Goal: Complete application form

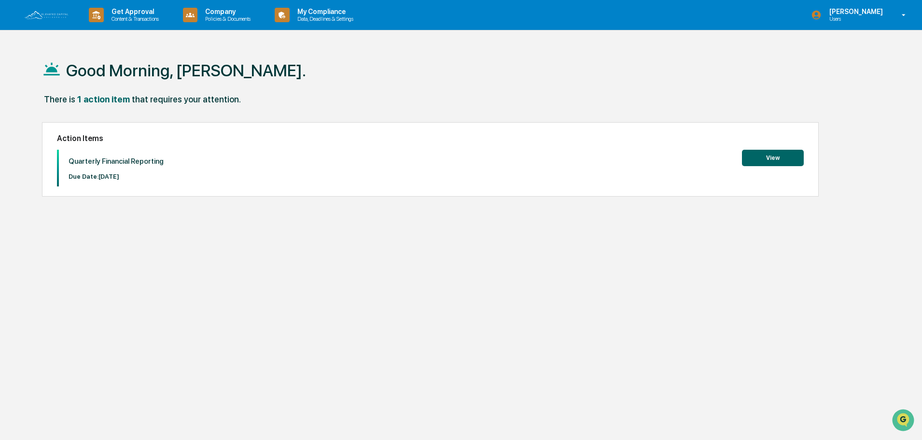
click at [793, 166] on button "View" at bounding box center [773, 158] width 62 height 16
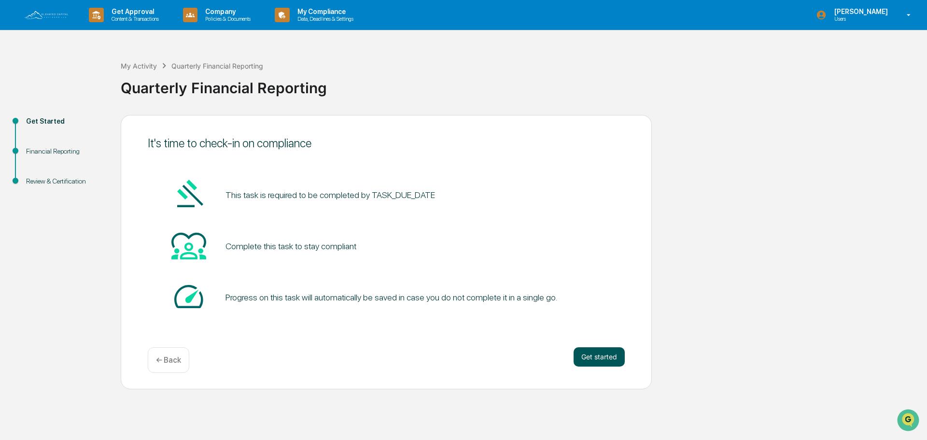
click at [600, 356] on button "Get started" at bounding box center [598, 356] width 51 height 19
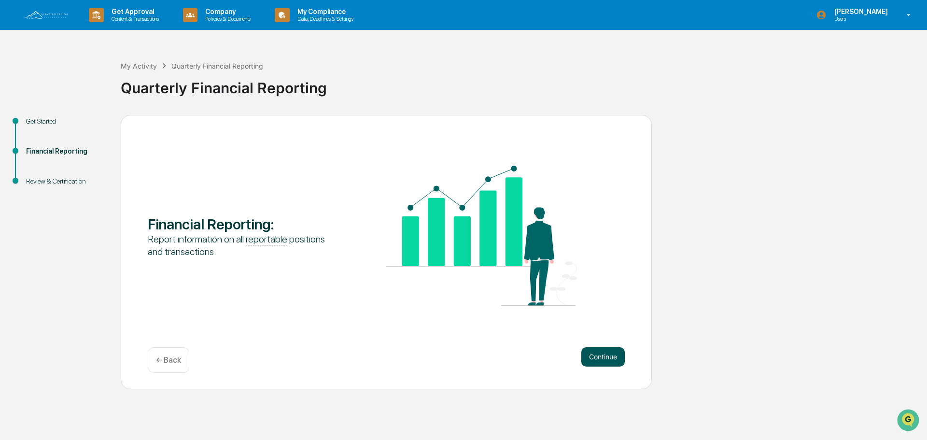
click at [613, 348] on button "Continue" at bounding box center [602, 356] width 43 height 19
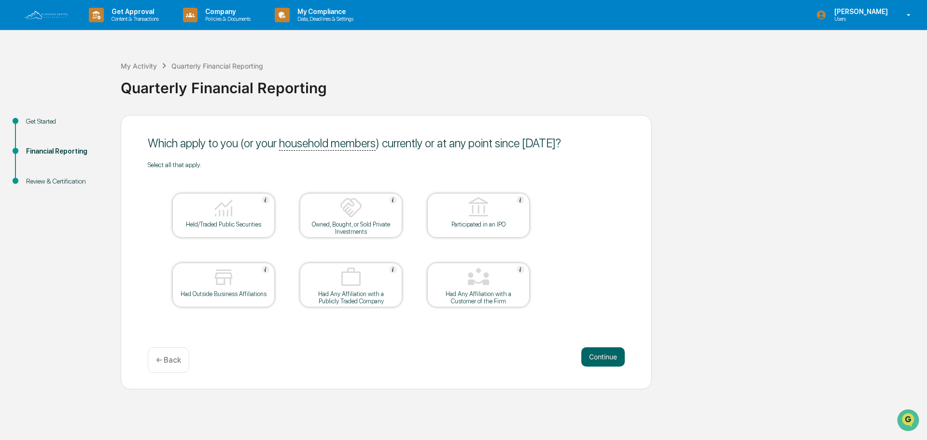
click at [490, 298] on div "Had Any Affiliation with a Customer of the Firm" at bounding box center [478, 297] width 87 height 14
click at [239, 216] on div at bounding box center [223, 208] width 97 height 25
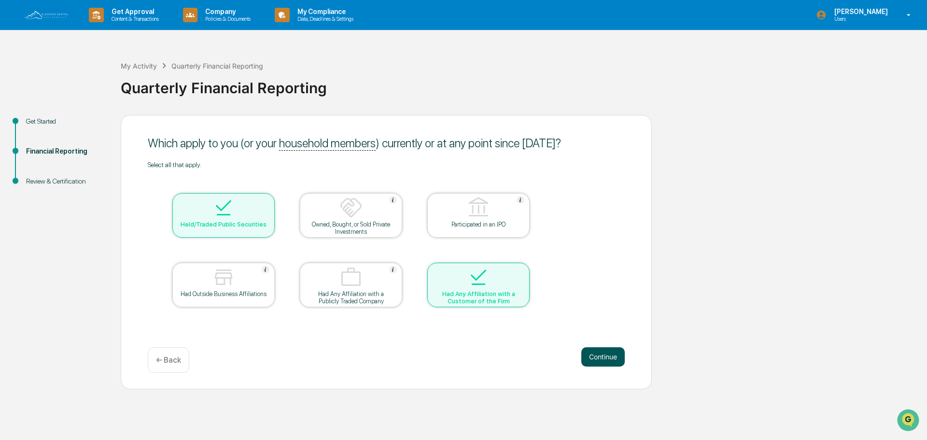
click at [612, 360] on button "Continue" at bounding box center [602, 356] width 43 height 19
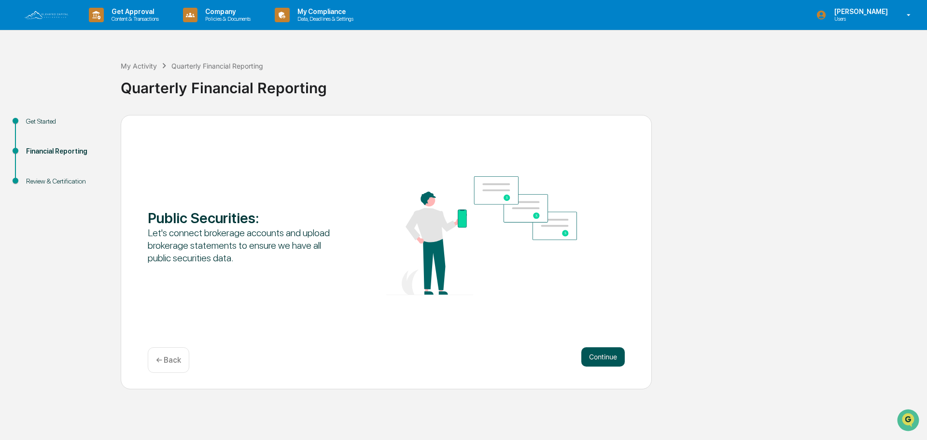
click at [609, 357] on button "Continue" at bounding box center [602, 356] width 43 height 19
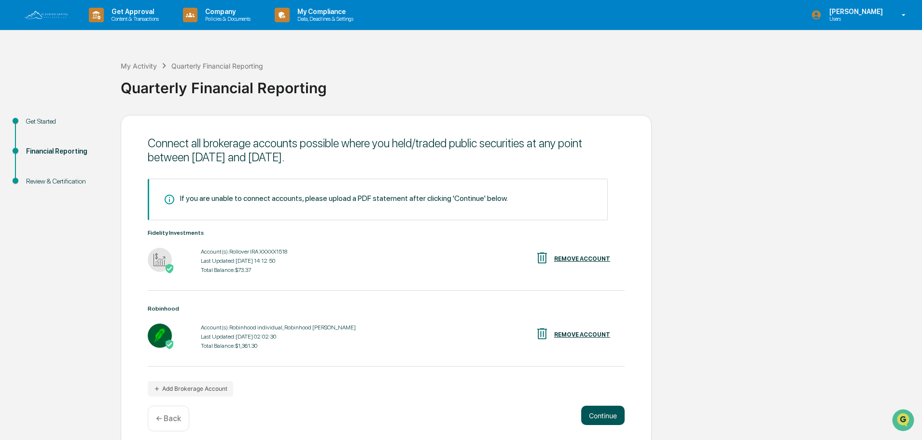
click at [601, 418] on button "Continue" at bounding box center [602, 414] width 43 height 19
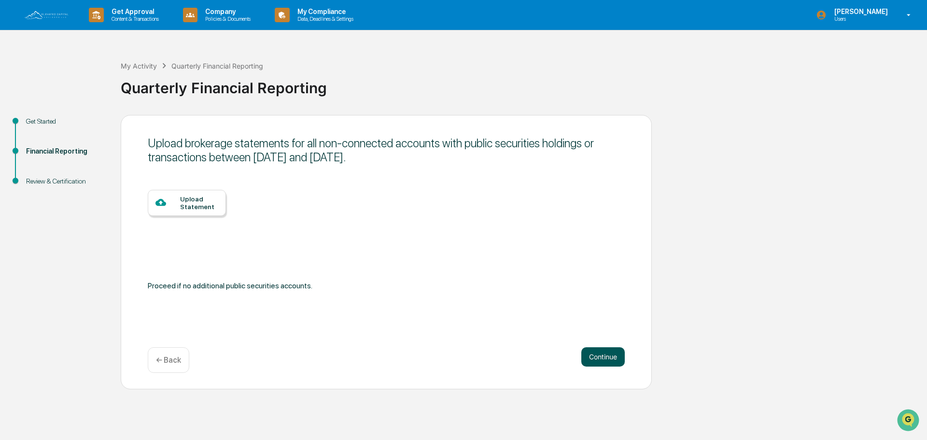
click at [611, 361] on button "Continue" at bounding box center [602, 356] width 43 height 19
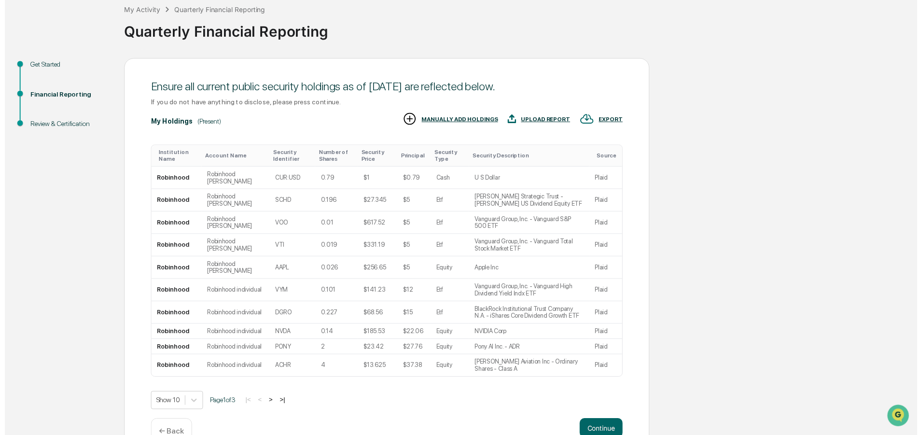
scroll to position [96, 0]
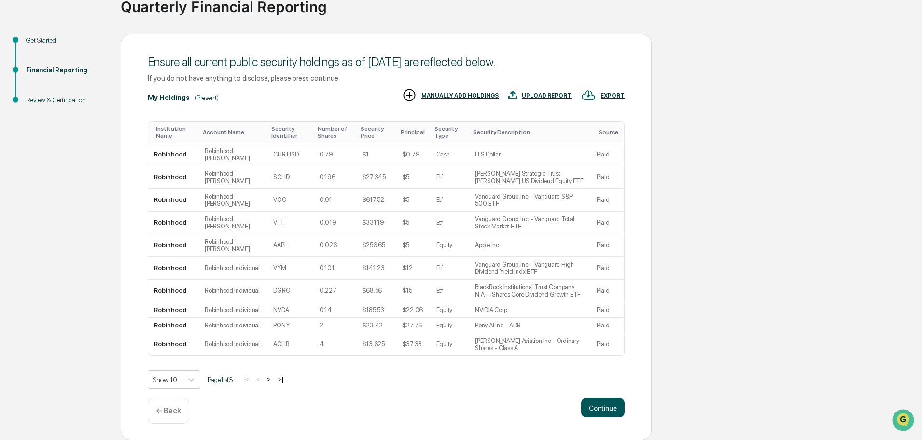
click at [614, 407] on button "Continue" at bounding box center [602, 407] width 43 height 19
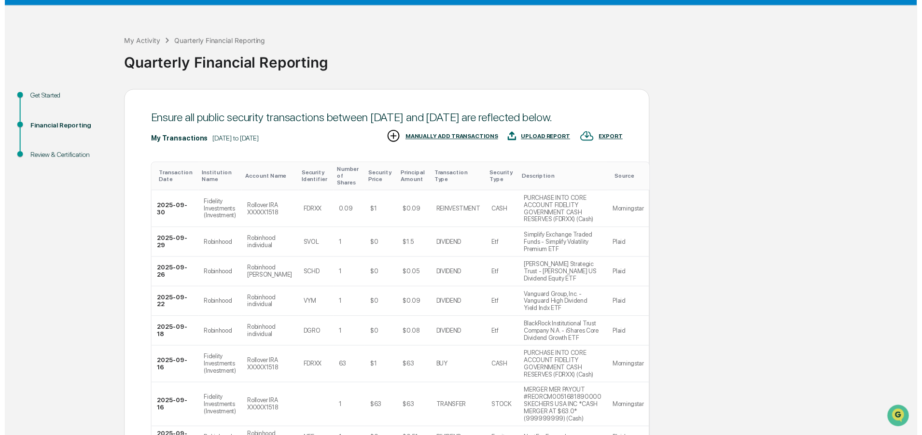
scroll to position [182, 0]
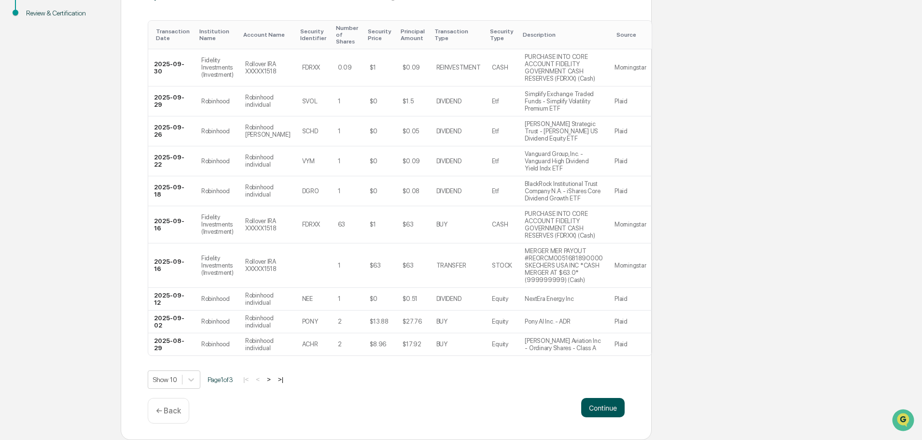
click at [600, 411] on button "Continue" at bounding box center [602, 407] width 43 height 19
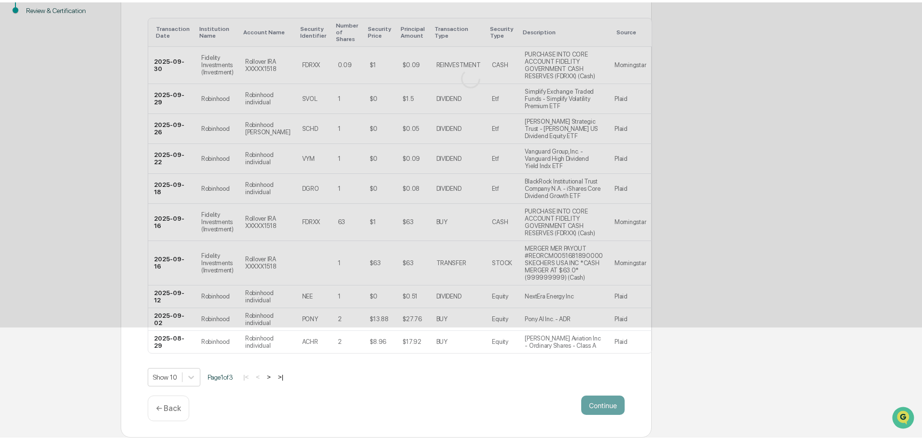
scroll to position [0, 0]
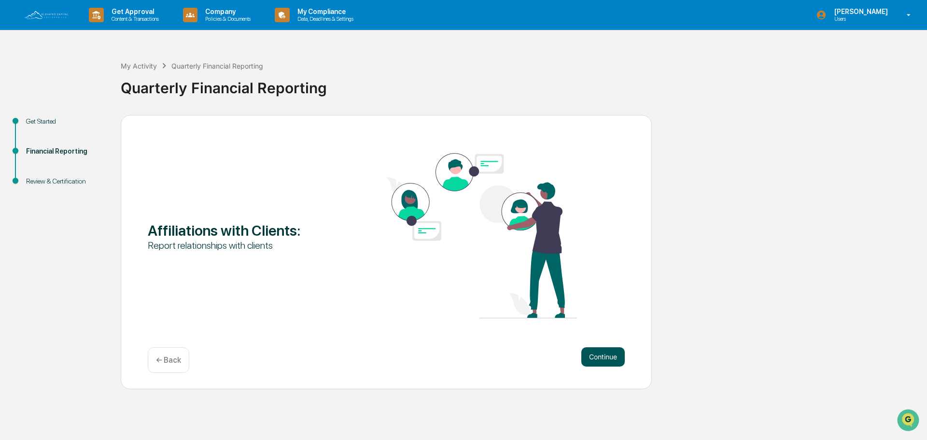
click at [609, 359] on button "Continue" at bounding box center [602, 356] width 43 height 19
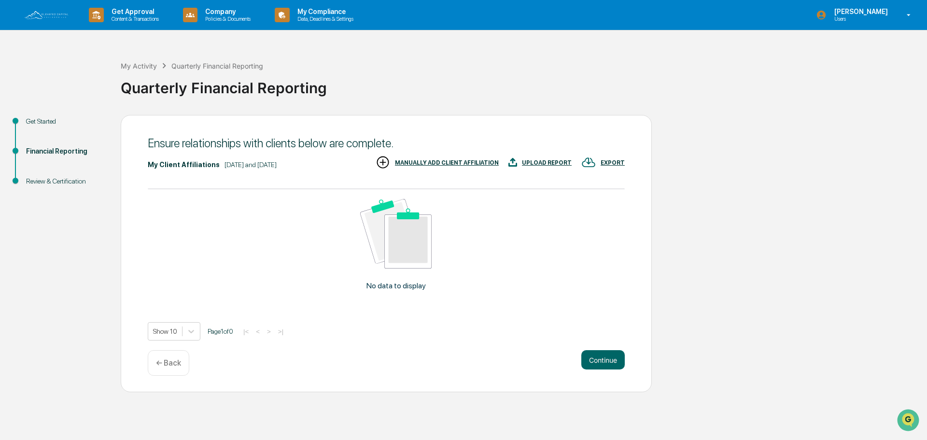
click at [430, 162] on div "MANUALLY ADD CLIENT AFFILIATION" at bounding box center [447, 162] width 104 height 7
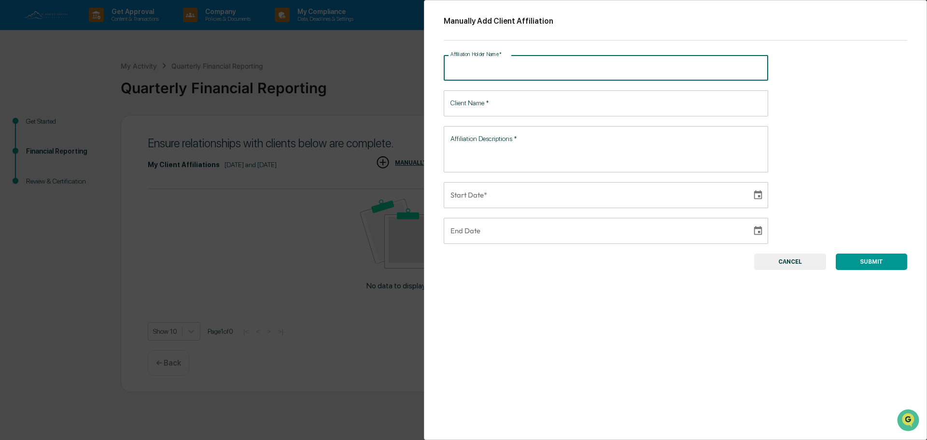
click at [490, 66] on input "Affiliation Holder Name   *" at bounding box center [606, 68] width 324 height 26
type input "*"
type input "**********"
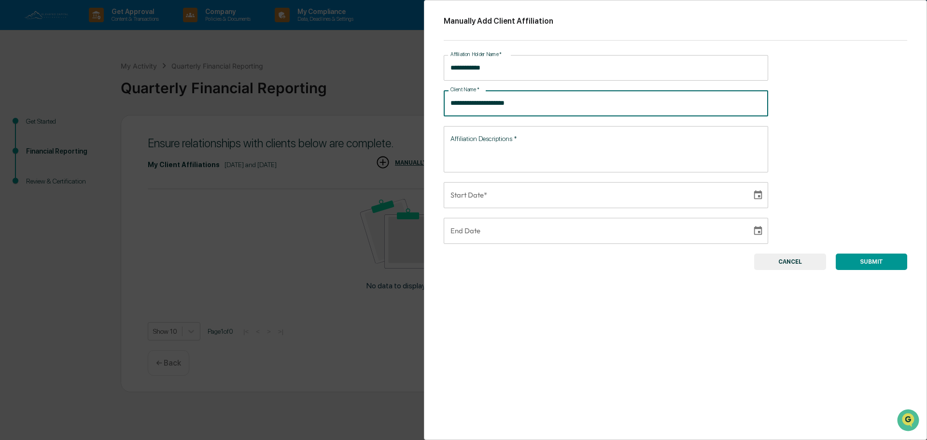
type input "**********"
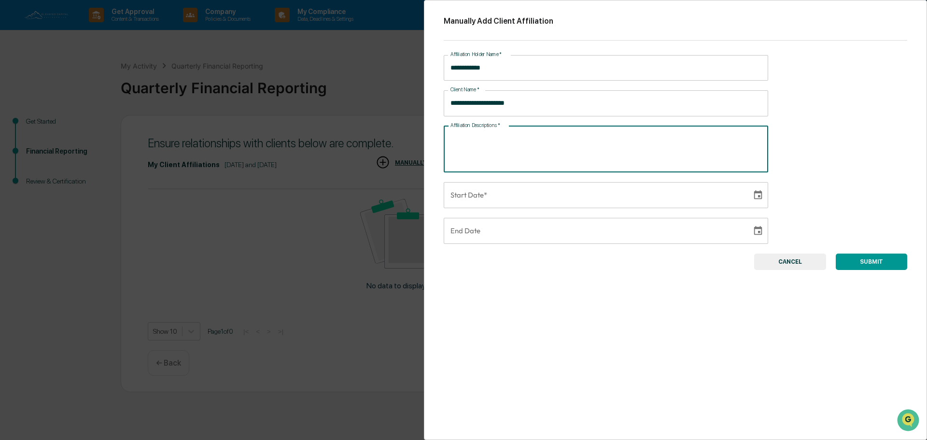
click at [507, 130] on div "* Affiliation Descriptions   *" at bounding box center [606, 149] width 324 height 46
type textarea "**********"
click at [759, 199] on icon "Choose date" at bounding box center [757, 195] width 11 height 11
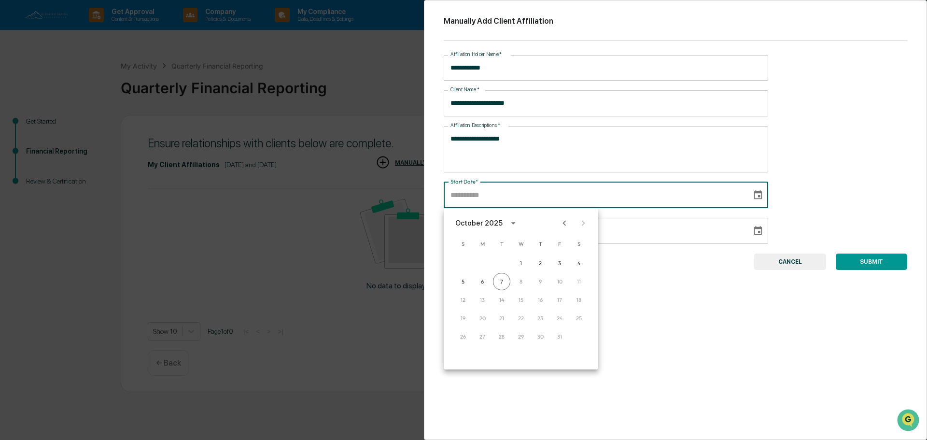
click at [442, 188] on div "**********" at bounding box center [675, 220] width 503 height 440
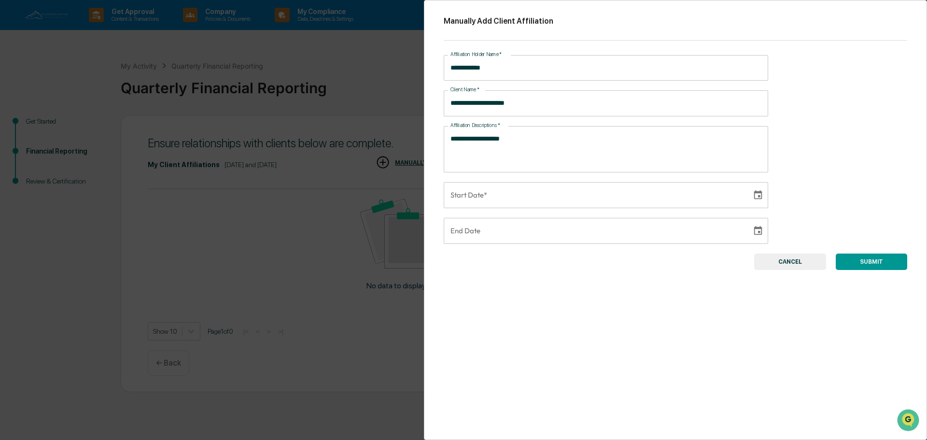
click at [451, 189] on input "Start Date*" at bounding box center [594, 195] width 301 height 26
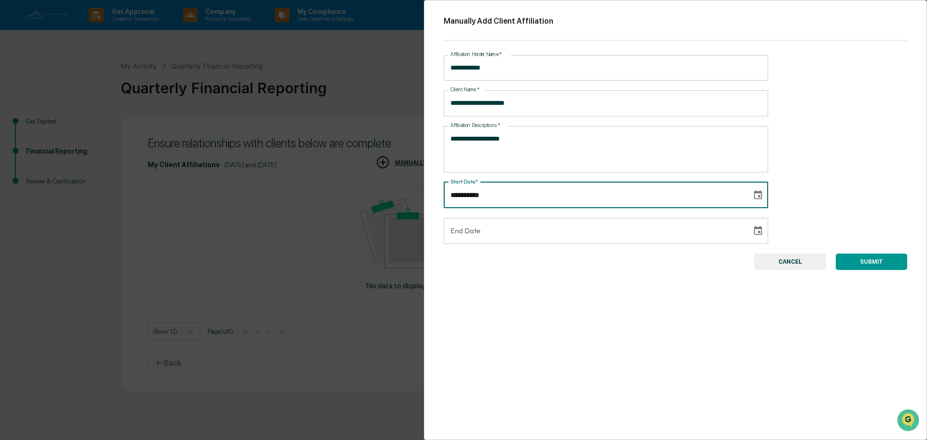
click at [451, 189] on input "**********" at bounding box center [594, 195] width 301 height 26
type input "**********"
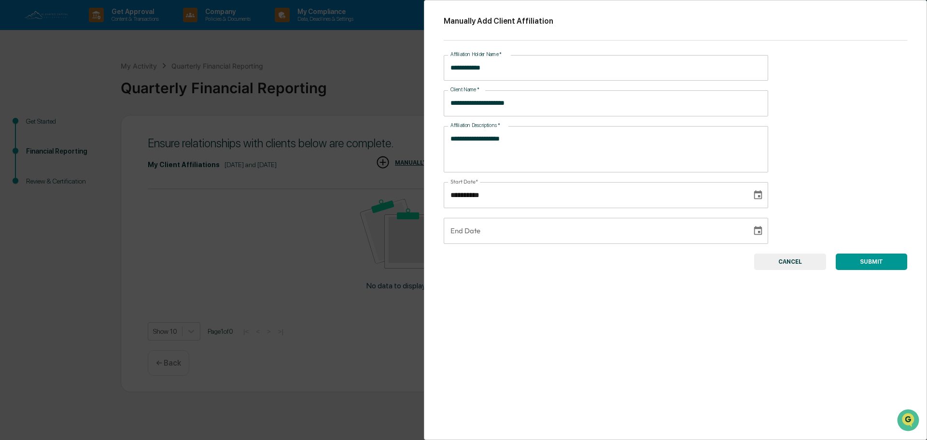
click at [866, 262] on button "SUBMIT" at bounding box center [870, 261] width 71 height 16
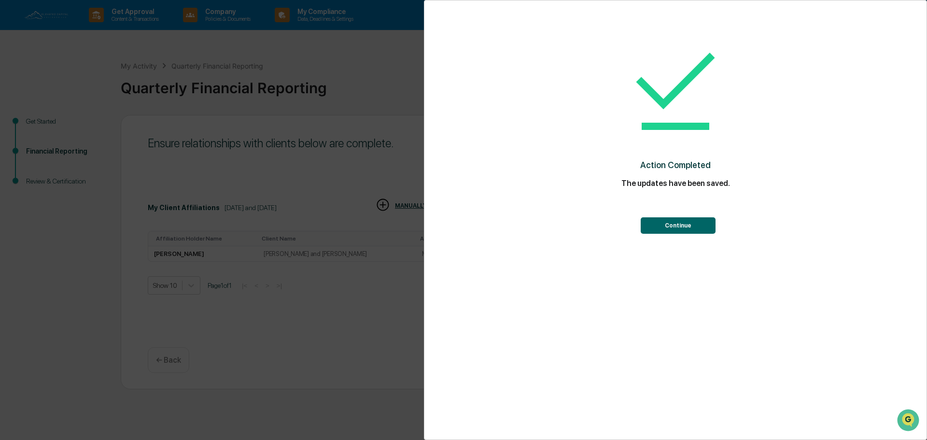
click at [662, 227] on button "Continue" at bounding box center [677, 225] width 75 height 16
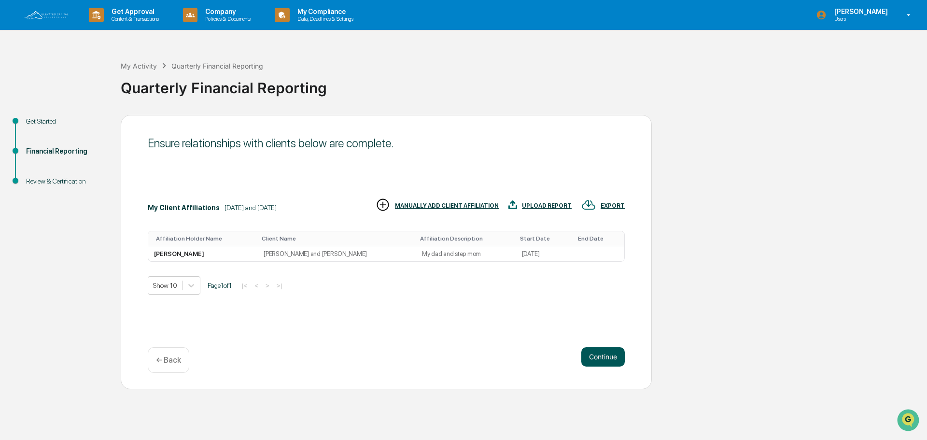
click at [606, 356] on button "Continue" at bounding box center [602, 356] width 43 height 19
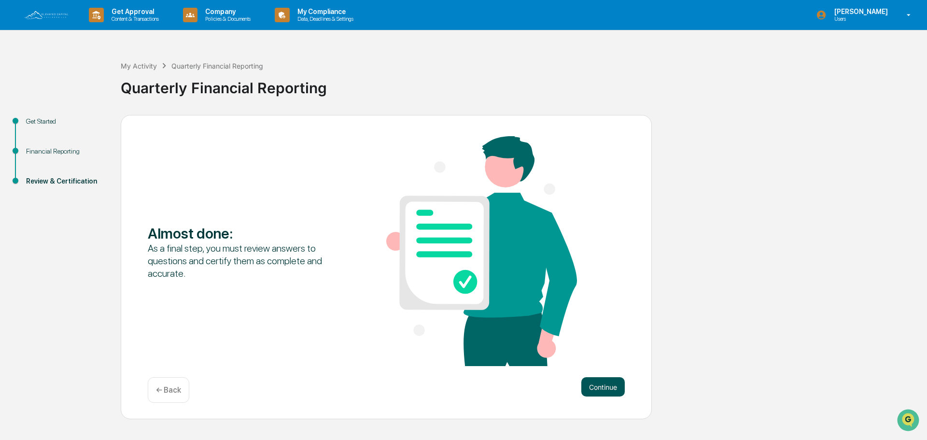
click at [596, 382] on button "Continue" at bounding box center [602, 386] width 43 height 19
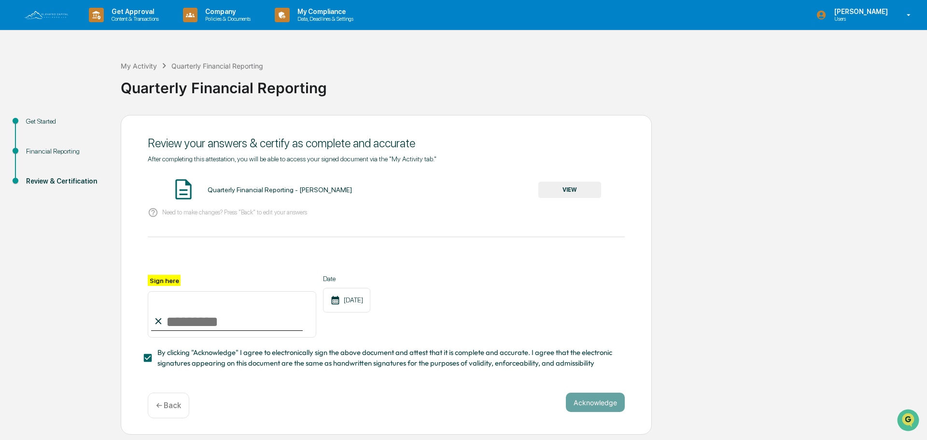
click at [167, 330] on input "Sign here" at bounding box center [232, 314] width 168 height 46
type input "**********"
click at [598, 406] on button "Acknowledge" at bounding box center [595, 401] width 59 height 19
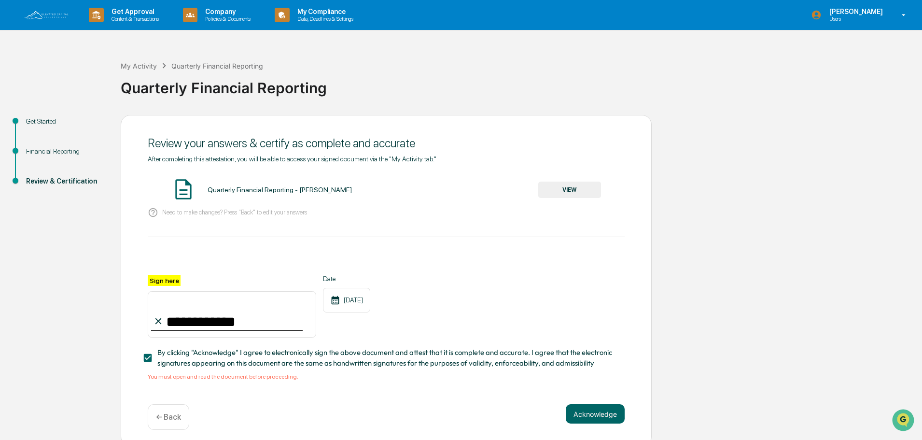
click at [184, 360] on span "By clicking "Acknowledge" I agree to electronically sign the above document and…" at bounding box center [386, 358] width 459 height 22
click at [193, 194] on img at bounding box center [183, 189] width 24 height 24
drag, startPoint x: 212, startPoint y: 185, endPoint x: 257, endPoint y: 197, distance: 46.8
click at [213, 185] on div "Quarterly Financial Reporting - [PERSON_NAME] VIEW" at bounding box center [386, 190] width 477 height 26
click at [265, 185] on div "Quarterly Financial Reporting - [PERSON_NAME] VIEW" at bounding box center [386, 190] width 477 height 26
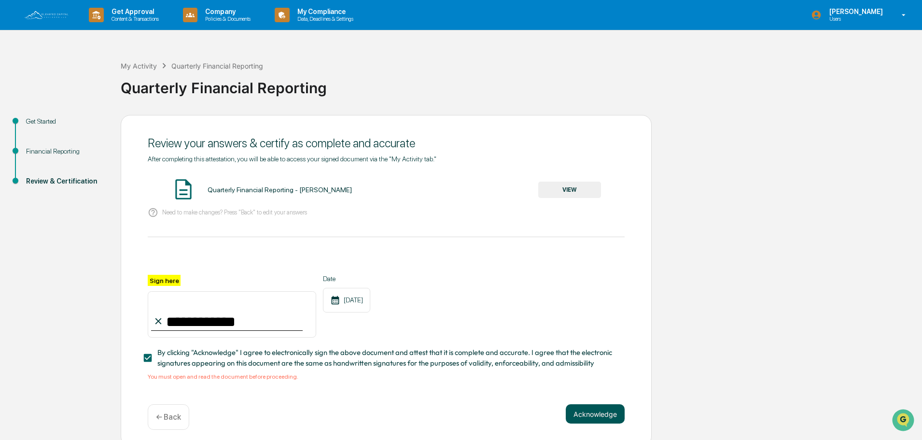
click at [605, 423] on button "Acknowledge" at bounding box center [595, 413] width 59 height 19
click at [559, 180] on div "Quarterly Financial Reporting - [PERSON_NAME] VIEW" at bounding box center [386, 190] width 477 height 26
click at [575, 187] on button "VIEW" at bounding box center [569, 189] width 63 height 16
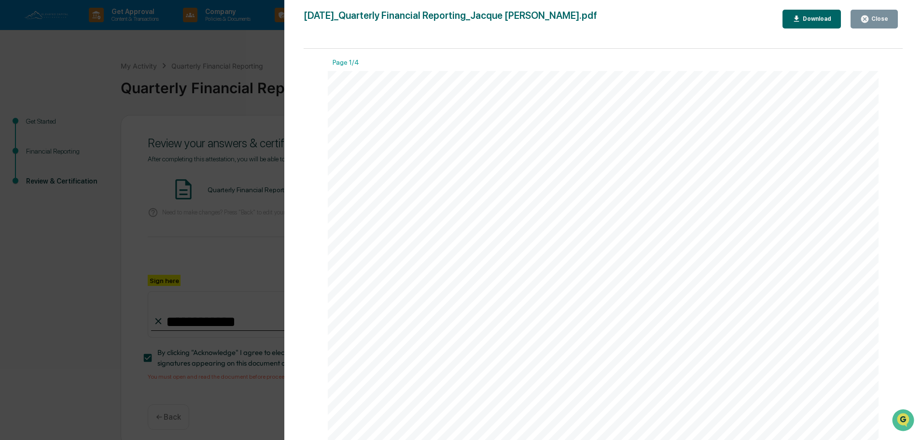
click at [62, 296] on div "Version History [DATE] 02:07 PM [PERSON_NAME] [DATE]_Quarterly Financial Report…" at bounding box center [461, 220] width 922 height 440
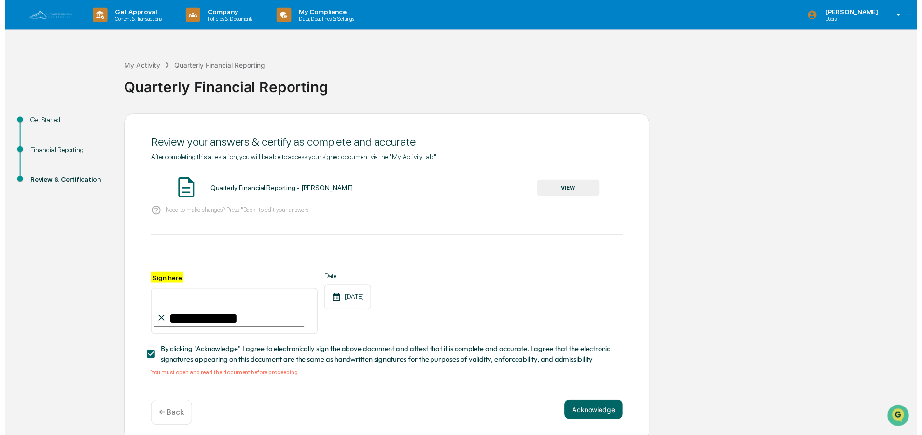
scroll to position [9, 0]
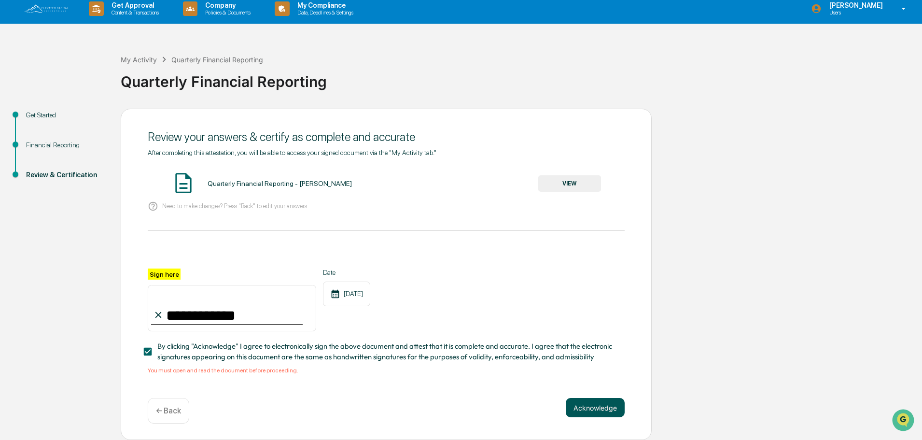
click at [595, 402] on button "Acknowledge" at bounding box center [595, 407] width 59 height 19
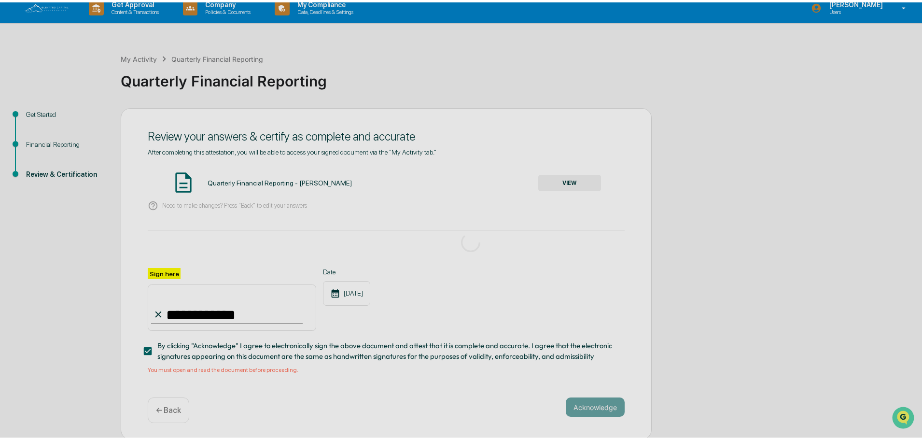
scroll to position [0, 0]
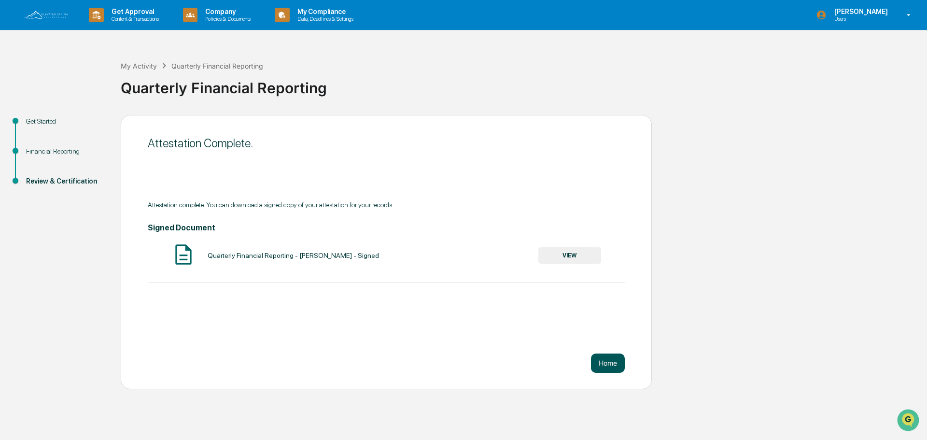
click at [603, 362] on button "Home" at bounding box center [608, 362] width 34 height 19
